Goal: Navigation & Orientation: Find specific page/section

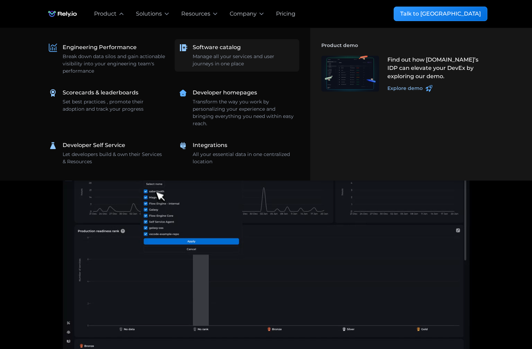
click at [223, 53] on div "Manage all your services and user journeys in one place" at bounding box center [244, 60] width 102 height 15
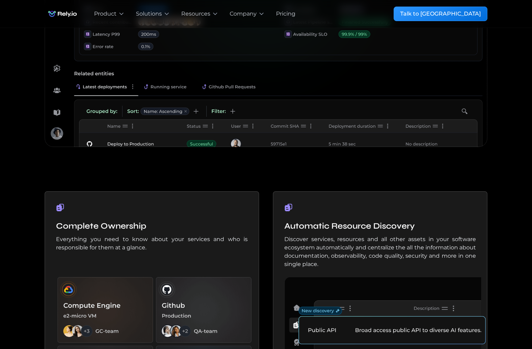
scroll to position [274, 0]
